Goal: Task Accomplishment & Management: Complete application form

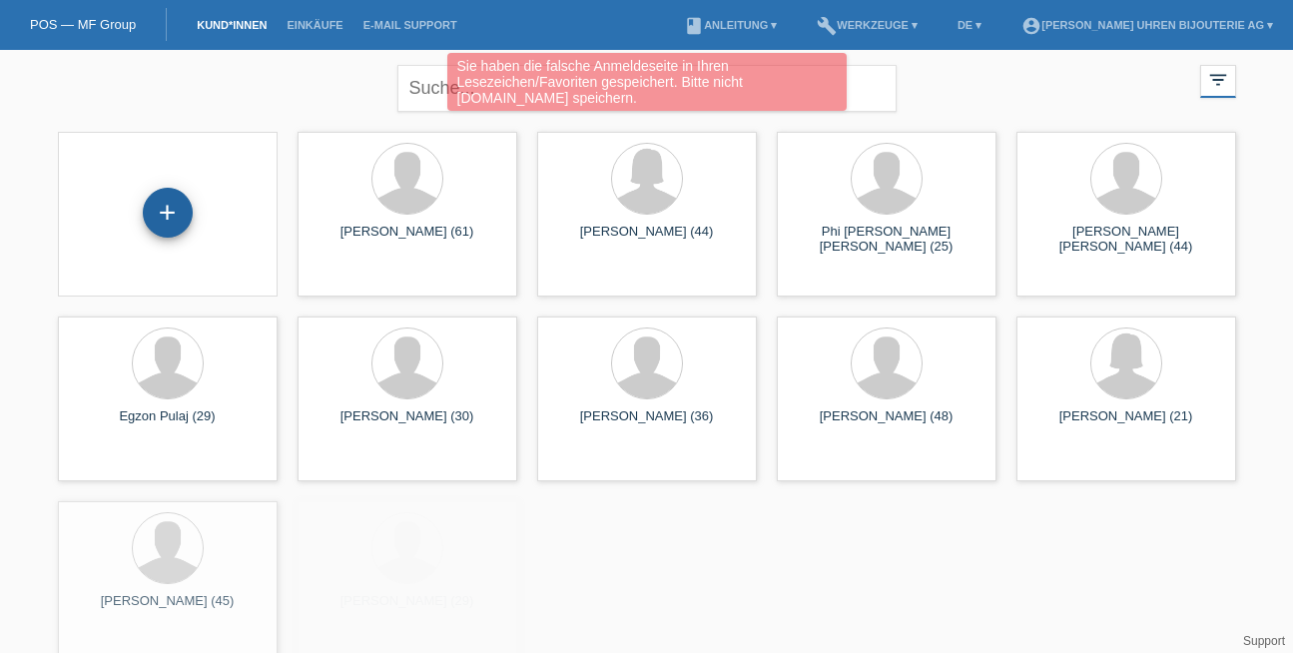
click at [177, 197] on div "+" at bounding box center [168, 213] width 50 height 50
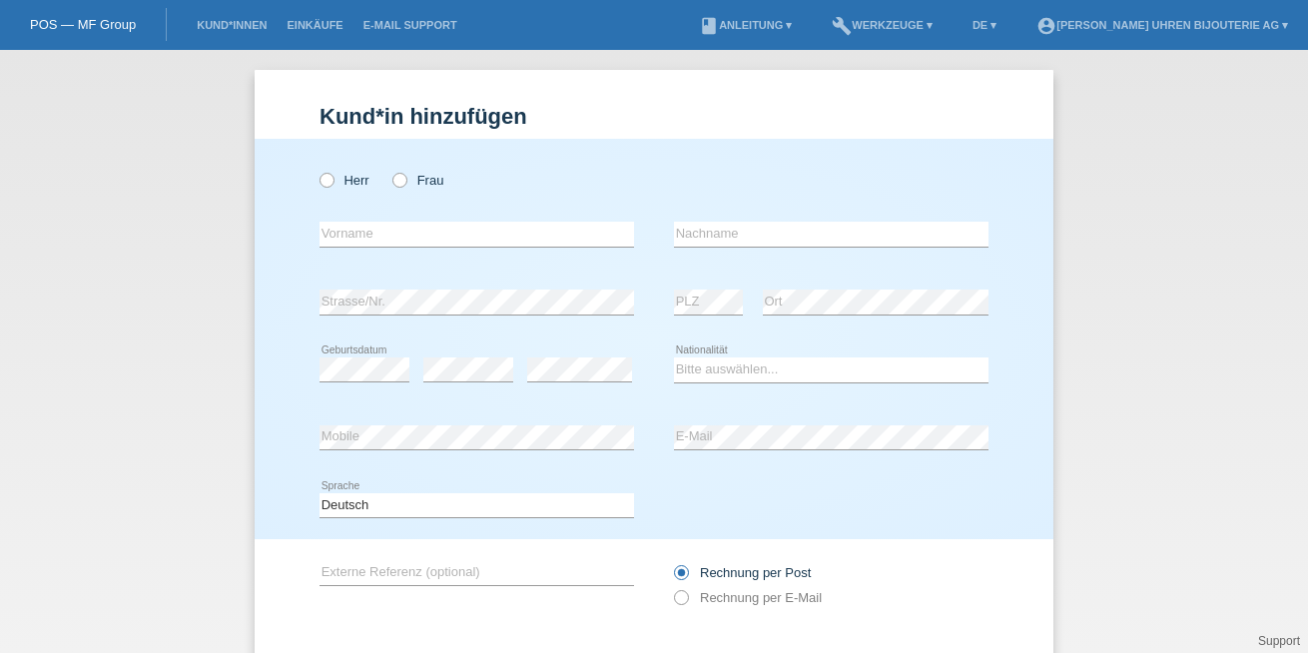
click at [341, 170] on div "Herr Frau" at bounding box center [477, 180] width 315 height 41
click at [345, 174] on label "Herr" at bounding box center [345, 180] width 50 height 15
click at [333, 174] on input "Herr" at bounding box center [326, 179] width 13 height 13
radio input "true"
click at [384, 245] on input "text" at bounding box center [477, 234] width 315 height 25
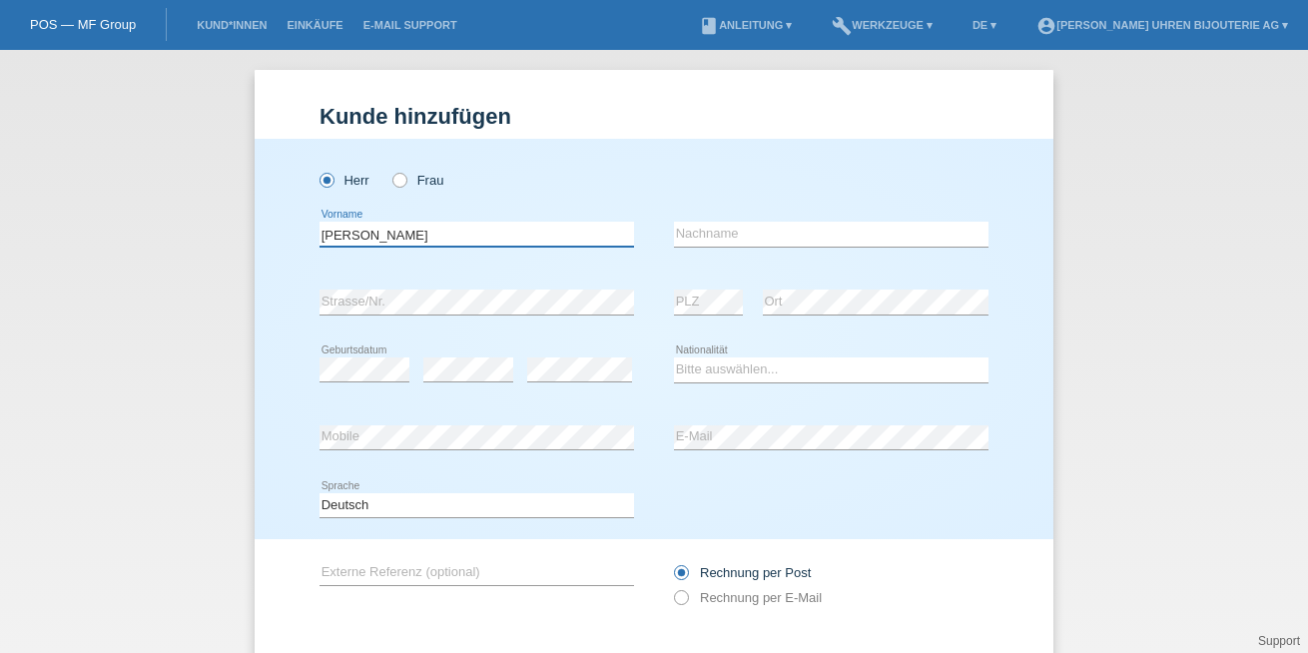
type input "Sven"
paste input "Kindlimann"
type input "Kindlimann"
click at [581, 326] on div "error Strasse/Nr." at bounding box center [477, 303] width 315 height 68
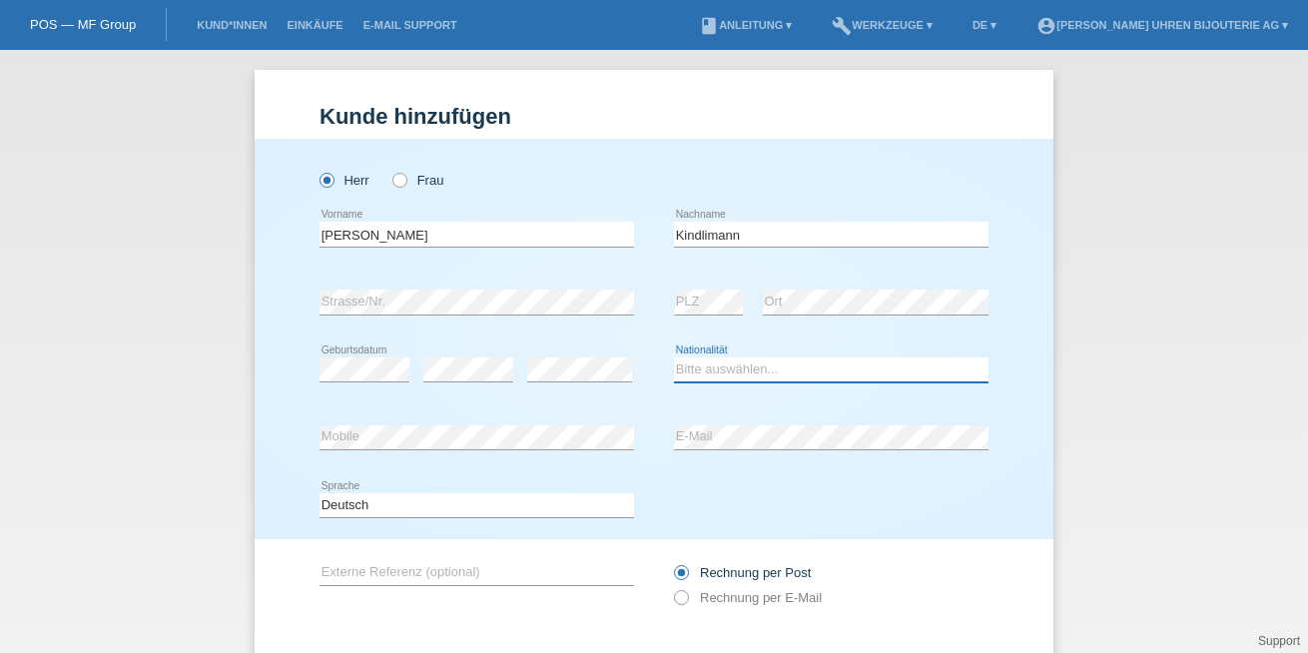
select select "CH"
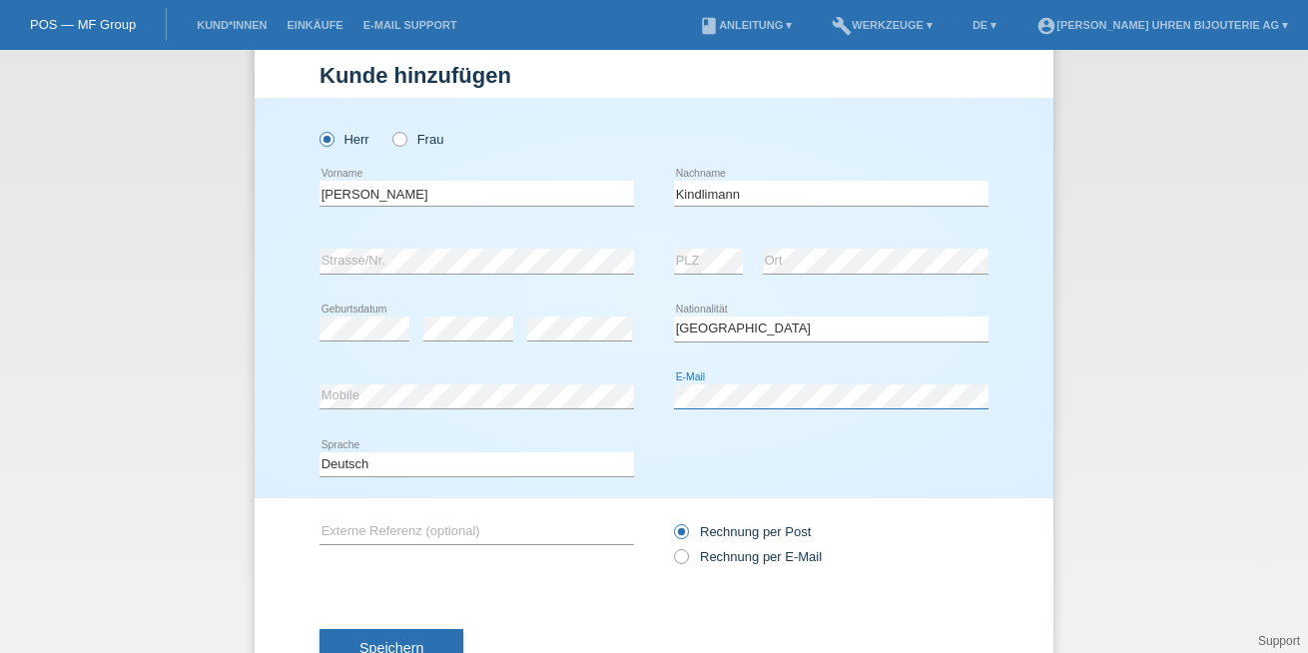
scroll to position [113, 0]
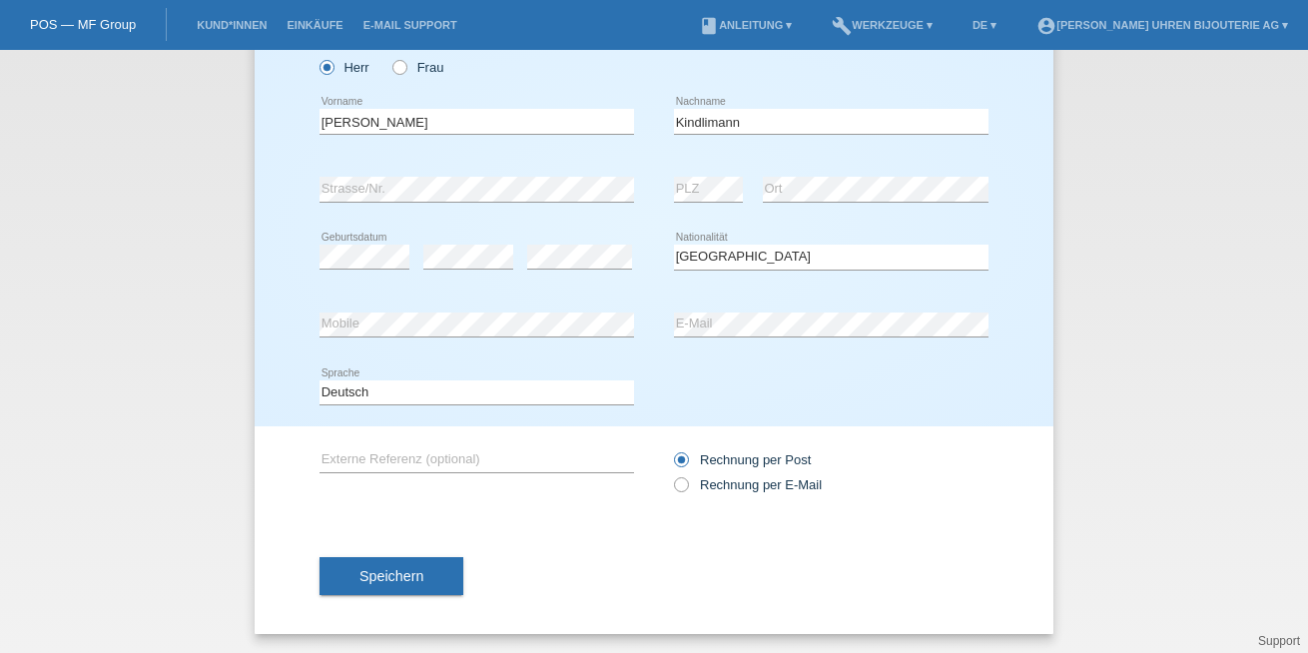
click at [431, 440] on div "error Externe Referenz (optional)" at bounding box center [477, 460] width 315 height 68
click at [428, 449] on input "text" at bounding box center [477, 459] width 315 height 25
paste input "L2.537.4.72.6"
type input "Longines L2.537.4.72.6"
click at [684, 490] on label "Rechnung per E-Mail" at bounding box center [748, 484] width 148 height 15
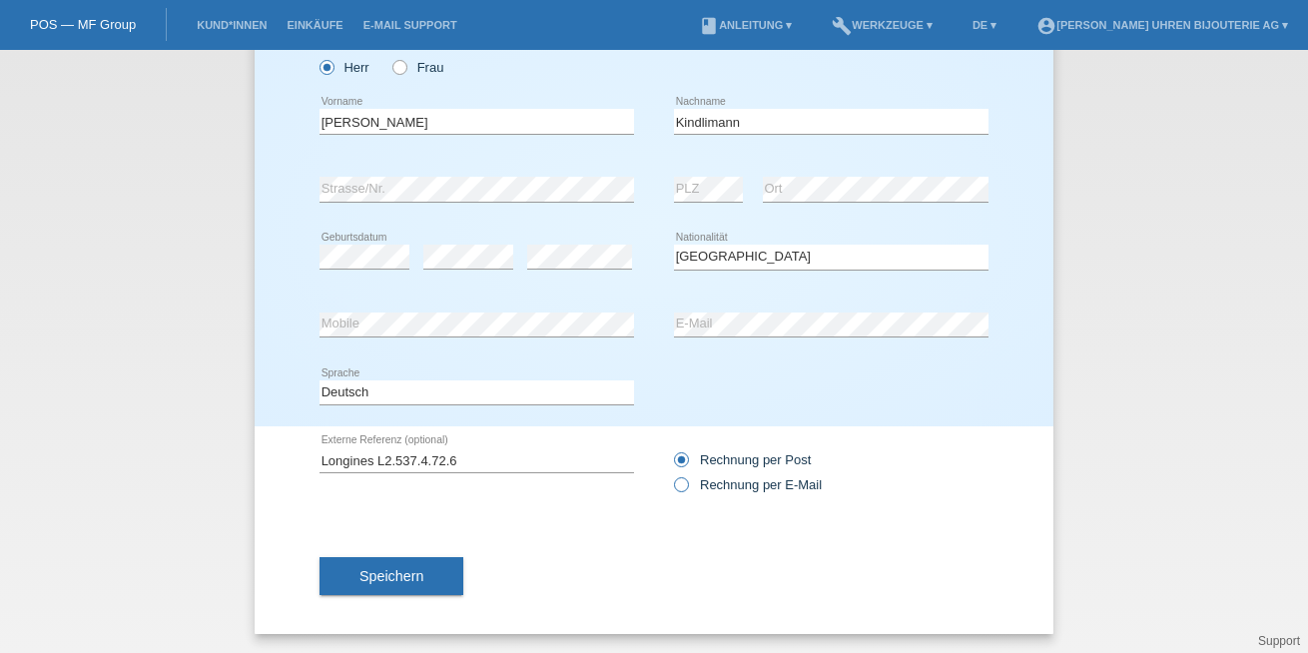
click at [684, 490] on input "Rechnung per E-Mail" at bounding box center [680, 489] width 13 height 25
radio input "true"
click at [411, 585] on button "Speichern" at bounding box center [392, 576] width 144 height 38
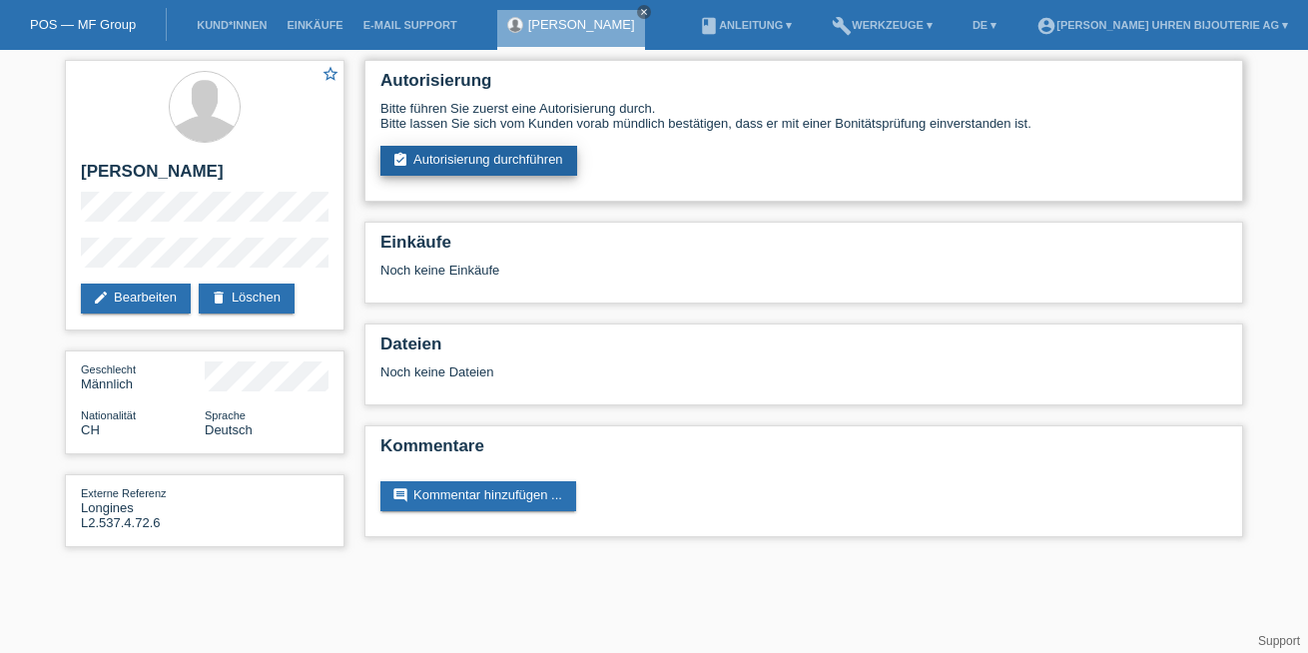
click at [465, 165] on link "assignment_turned_in Autorisierung durchführen" at bounding box center [479, 161] width 197 height 30
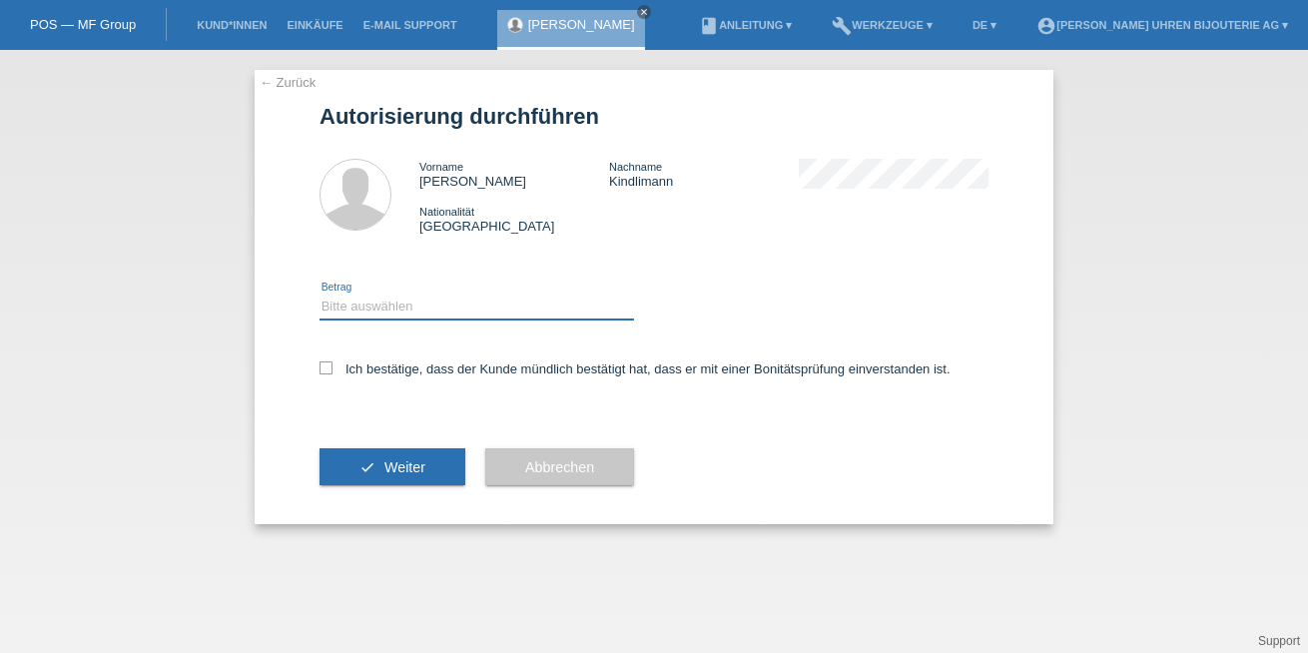
click at [409, 318] on div "Bitte auswählen CHF 1.00 - CHF 499.00 CHF 500.00 - CHF 1'999.00 CHF 2'000.00 - …" at bounding box center [477, 307] width 315 height 25
select select "3"
click at [320, 295] on select "Bitte auswählen CHF 1.00 - CHF 499.00 CHF 500.00 - CHF 1'999.00 CHF 2'000.00 - …" at bounding box center [477, 307] width 315 height 24
click at [381, 370] on label "Ich bestätige, dass der Kunde mündlich bestätigt hat, dass er mit einer Bonität…" at bounding box center [635, 369] width 631 height 15
click at [333, 370] on input "Ich bestätige, dass der Kunde mündlich bestätigt hat, dass er mit einer Bonität…" at bounding box center [326, 368] width 13 height 13
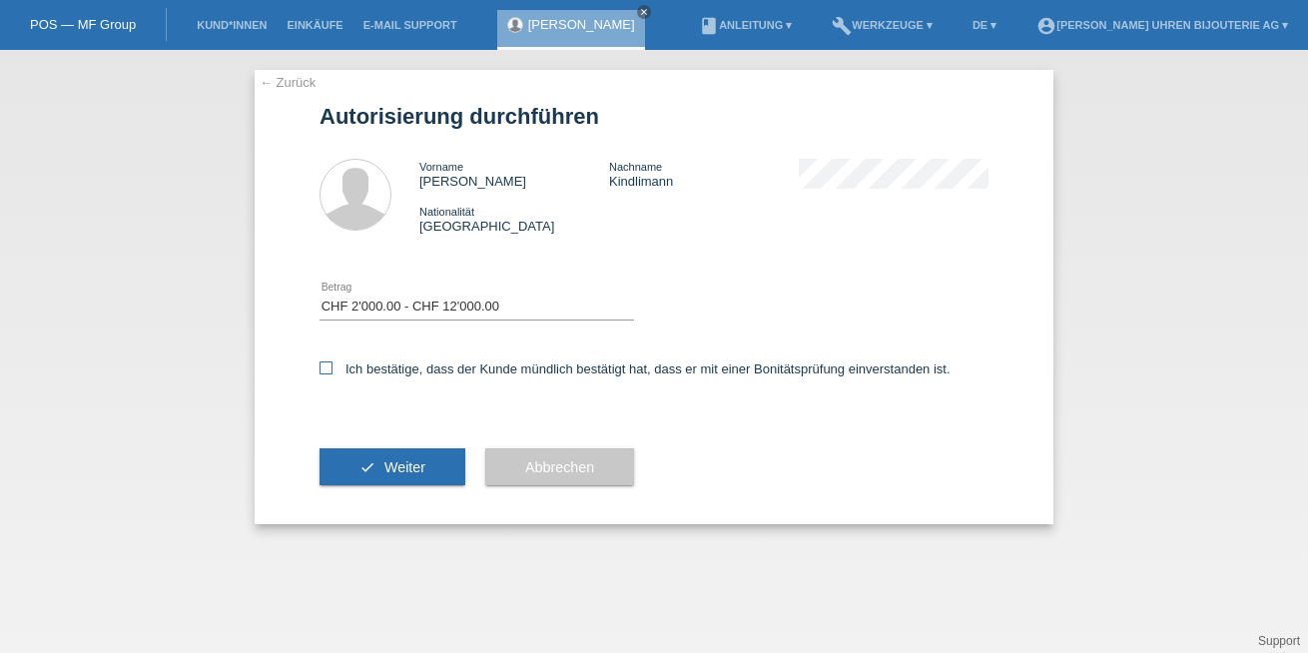
checkbox input "true"
click at [392, 461] on span "Weiter" at bounding box center [404, 467] width 41 height 16
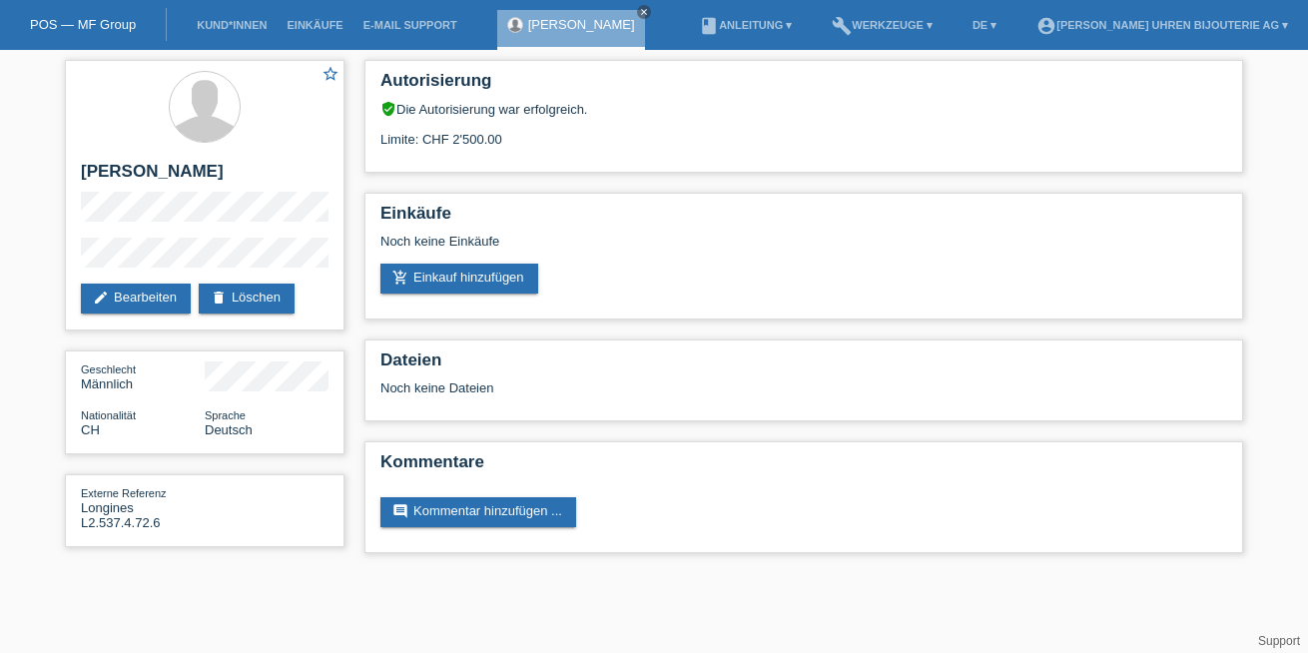
click at [575, 335] on div "Autorisierung verified_user Die Autorisierung war erfolgreich. Limite: CHF 2'50…" at bounding box center [804, 311] width 899 height 523
click at [470, 278] on link "add_shopping_cart Einkauf hinzufügen" at bounding box center [460, 279] width 158 height 30
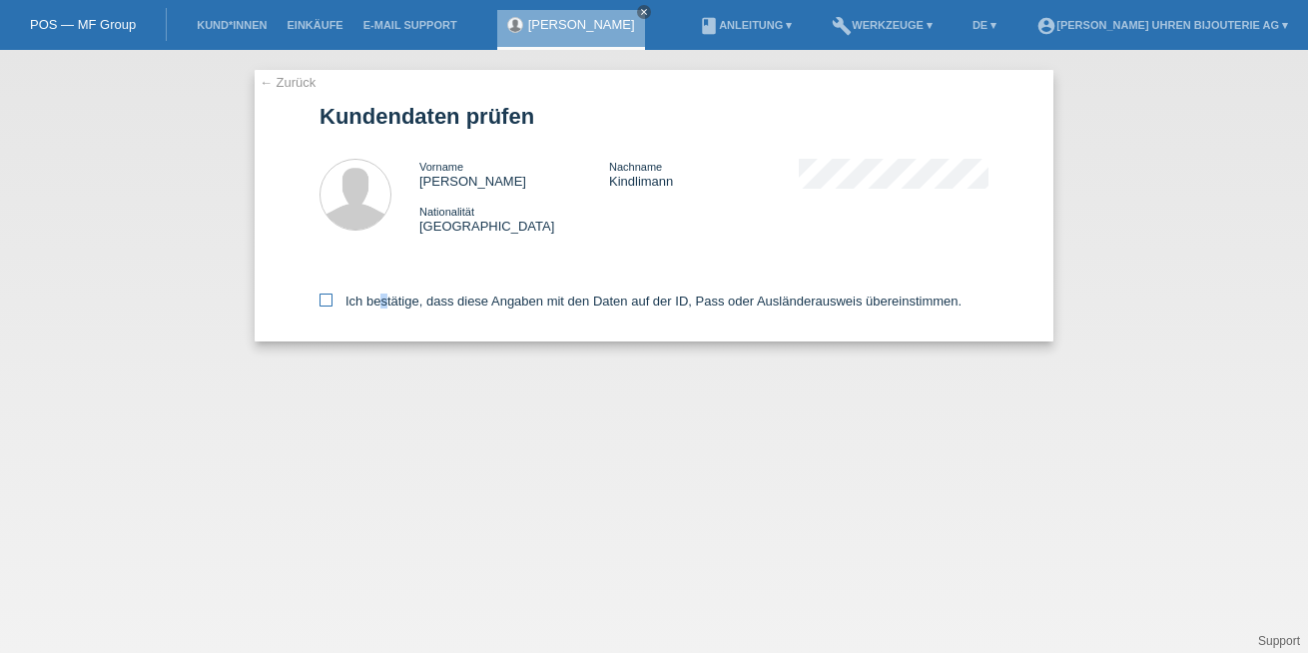
click at [378, 301] on label "Ich bestätige, dass diese Angaben mit den Daten auf der ID, Pass oder Ausländer…" at bounding box center [641, 301] width 642 height 15
click at [329, 292] on div "Ich bestätige, dass diese Angaben mit den Daten auf der ID, Pass oder Ausländer…" at bounding box center [654, 298] width 669 height 88
click at [325, 299] on icon at bounding box center [326, 300] width 13 height 13
click at [325, 299] on input "Ich bestätige, dass diese Angaben mit den Daten auf der ID, Pass oder Ausländer…" at bounding box center [326, 300] width 13 height 13
checkbox input "true"
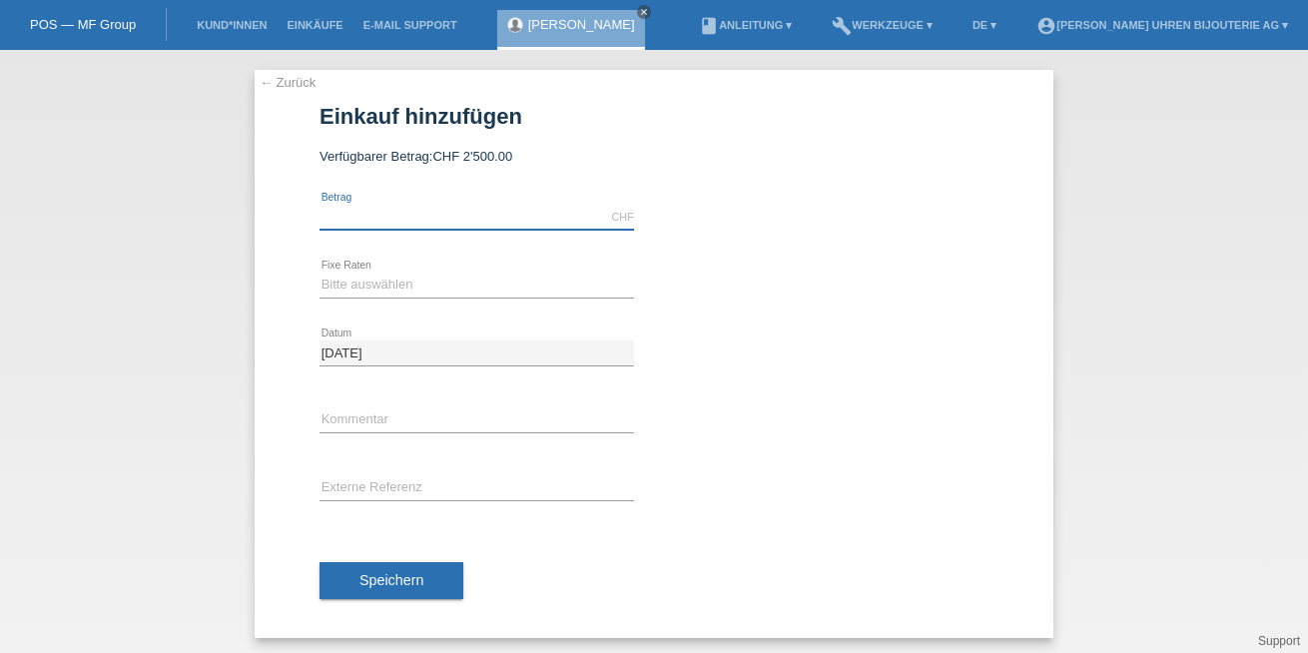
drag, startPoint x: 389, startPoint y: 220, endPoint x: 371, endPoint y: 218, distance: 19.1
click at [388, 220] on input "text" at bounding box center [477, 217] width 315 height 25
type input "2300.00"
click at [330, 299] on div "Bitte auswählen 6 Raten 12 Raten 18 Raten 24 Raten error Fixe Raten" at bounding box center [477, 286] width 315 height 68
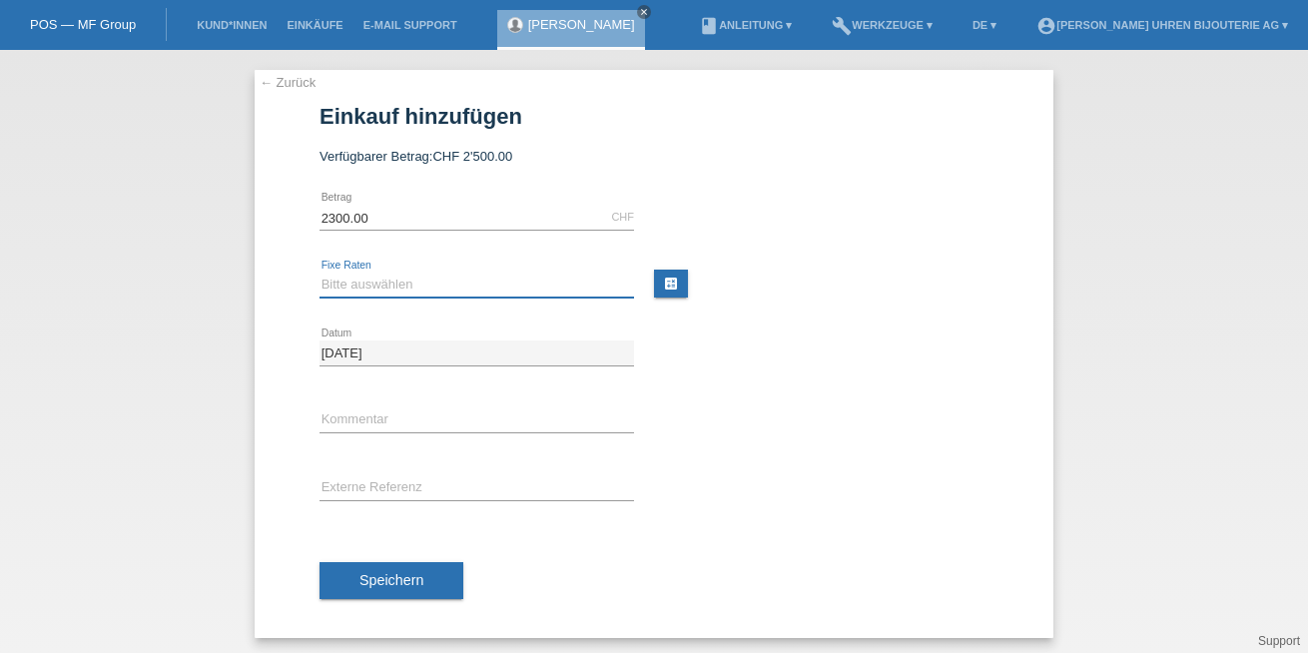
click at [344, 293] on select "Bitte auswählen 6 Raten 12 Raten 18 Raten 24 Raten" at bounding box center [477, 285] width 315 height 24
click at [349, 284] on select "Bitte auswählen 6 Raten 12 Raten 18 Raten 24 Raten" at bounding box center [477, 285] width 315 height 24
select select "539"
click at [320, 273] on select "Bitte auswählen 6 Raten 12 Raten 18 Raten 24 Raten" at bounding box center [477, 285] width 315 height 24
click at [350, 425] on input "text" at bounding box center [477, 420] width 315 height 25
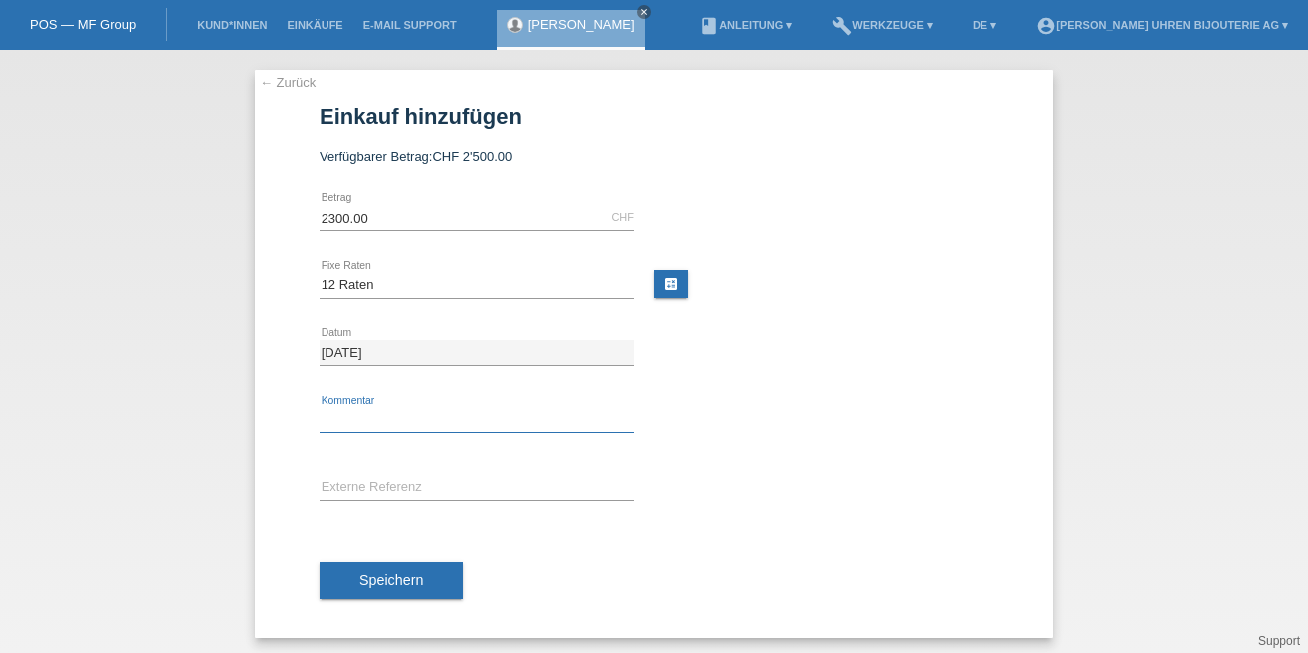
click at [388, 418] on input "text" at bounding box center [477, 420] width 315 height 25
type input "PJ"
click at [404, 484] on input "text" at bounding box center [477, 488] width 315 height 25
paste input "L2.537.4.72.6"
click at [320, 481] on input "L2.537.4.72.6" at bounding box center [477, 488] width 315 height 25
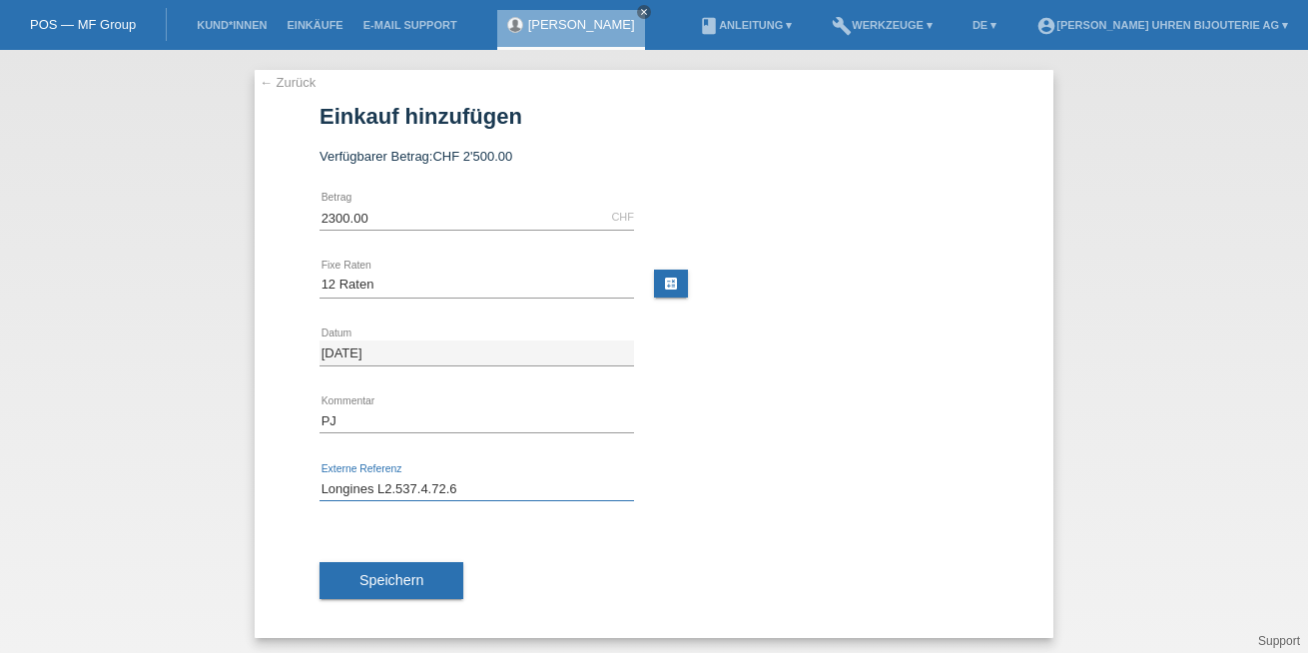
type input "Longines L2.537.4.72.6"
click at [534, 526] on div "Speichern" at bounding box center [654, 581] width 669 height 116
click at [373, 583] on span "Speichern" at bounding box center [392, 580] width 64 height 16
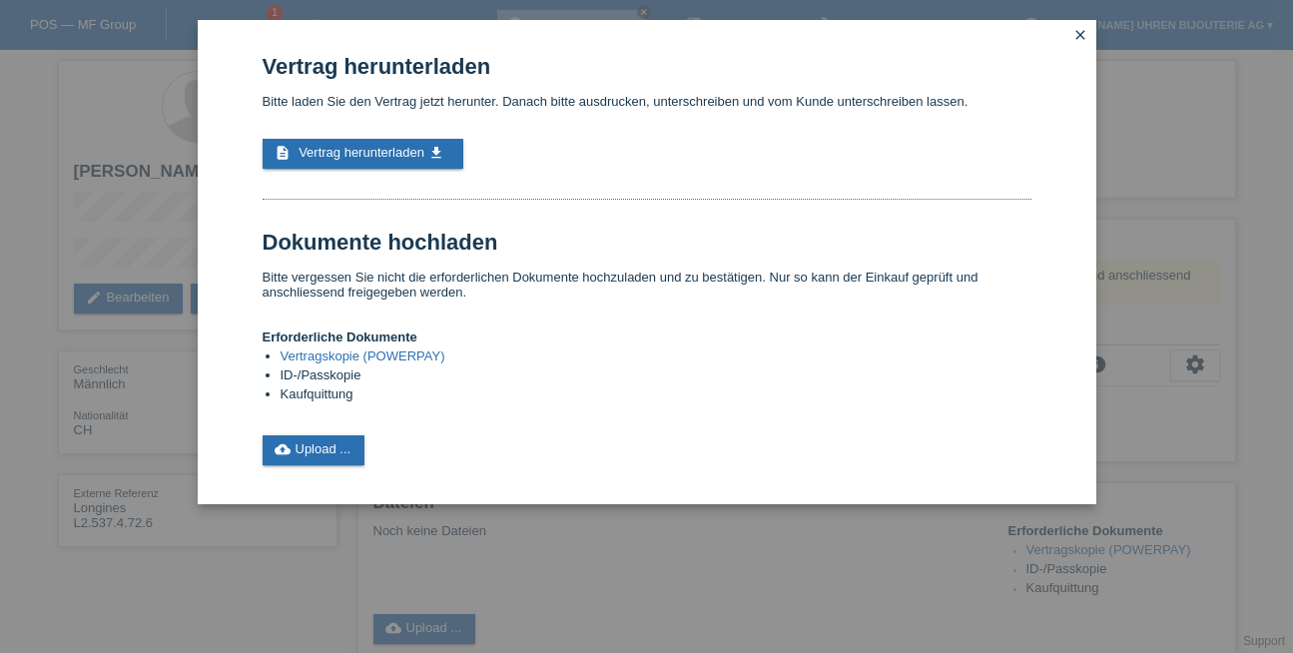
click at [319, 356] on link "Vertragskopie (POWERPAY)" at bounding box center [363, 356] width 165 height 15
click at [1086, 28] on icon "close" at bounding box center [1081, 35] width 16 height 16
